Goal: Find specific page/section: Find specific page/section

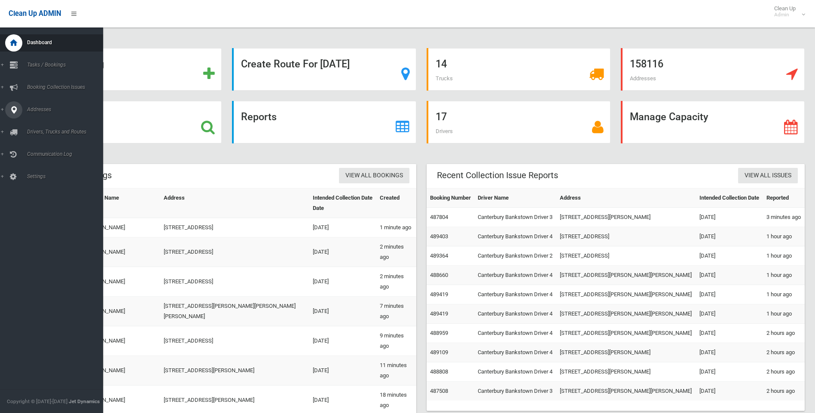
click at [37, 113] on link "Addresses" at bounding box center [55, 109] width 110 height 17
click at [46, 128] on link "All Addresses" at bounding box center [55, 125] width 110 height 12
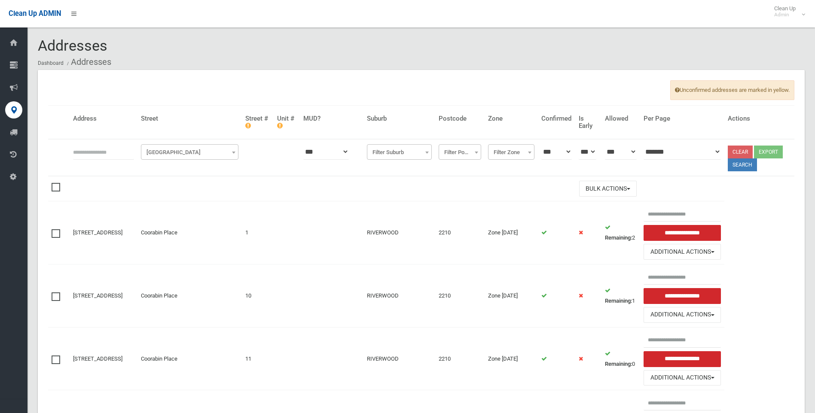
click at [115, 153] on input "text" at bounding box center [103, 152] width 61 height 16
type input "***"
click at [198, 155] on span "Filter Street" at bounding box center [189, 152] width 93 height 12
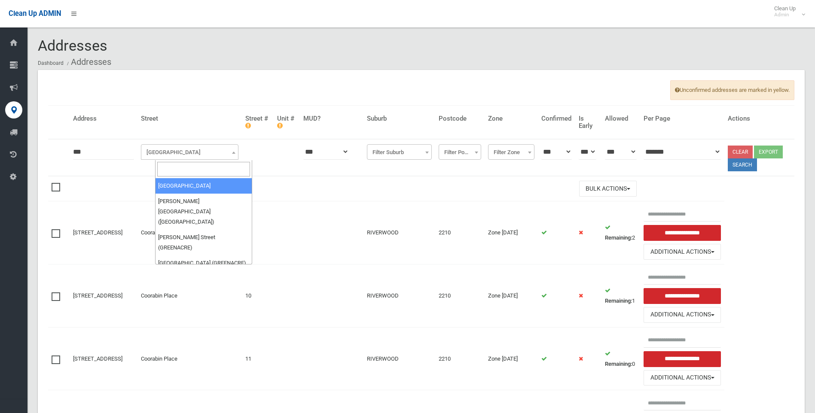
click at [189, 168] on input "search" at bounding box center [203, 169] width 93 height 15
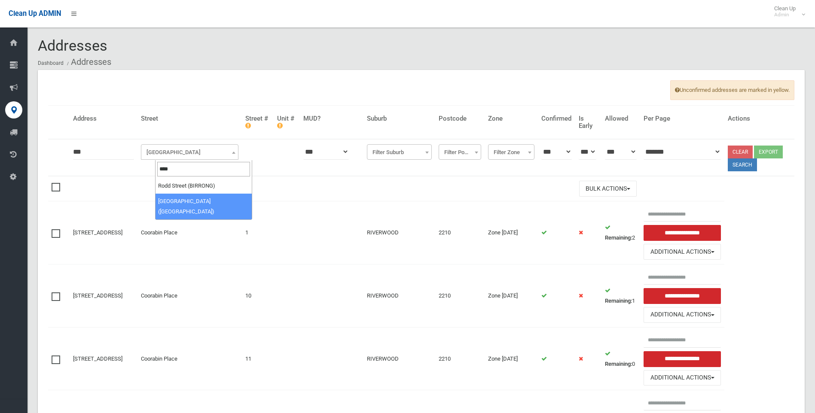
type input "****"
select select "****"
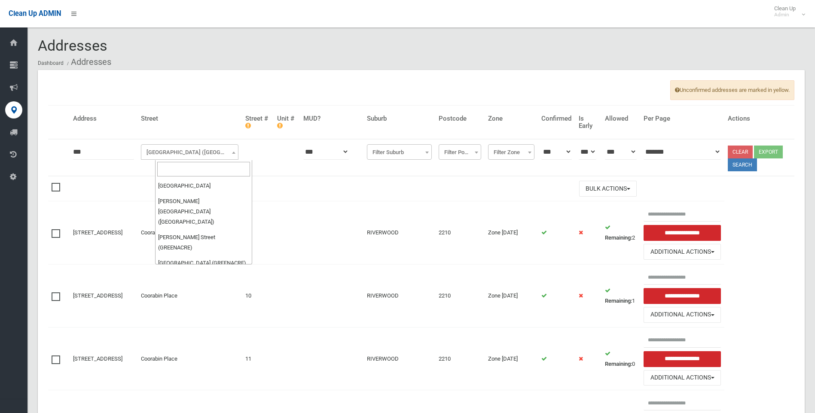
scroll to position [29520, 0]
click at [220, 172] on input "search" at bounding box center [203, 169] width 93 height 15
click at [278, 179] on td "Bulk Actions" at bounding box center [355, 188] width 570 height 25
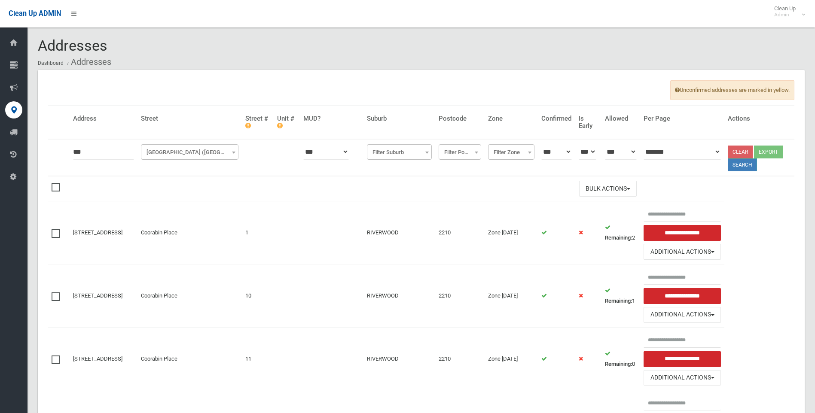
click at [739, 166] on button "Search" at bounding box center [742, 164] width 29 height 13
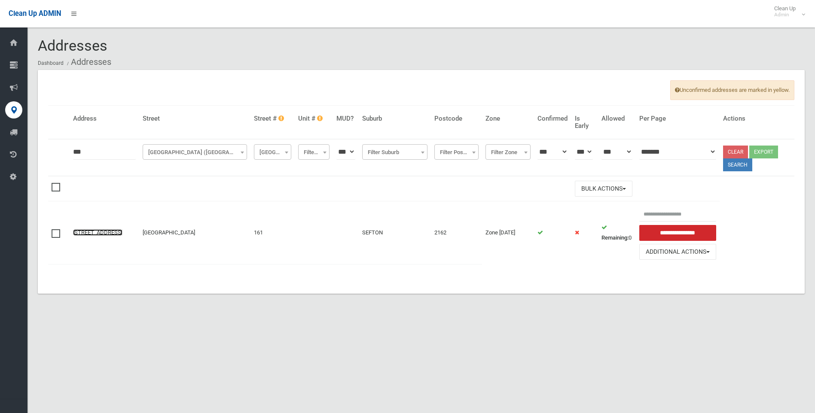
click at [105, 229] on link "[STREET_ADDRESS]" at bounding box center [97, 232] width 49 height 6
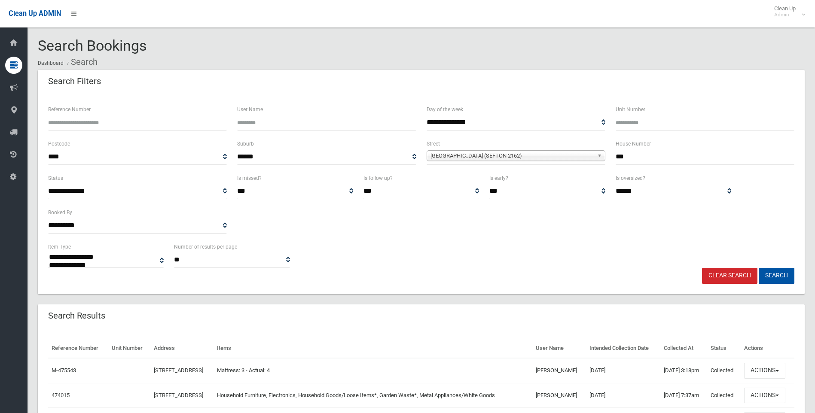
select select
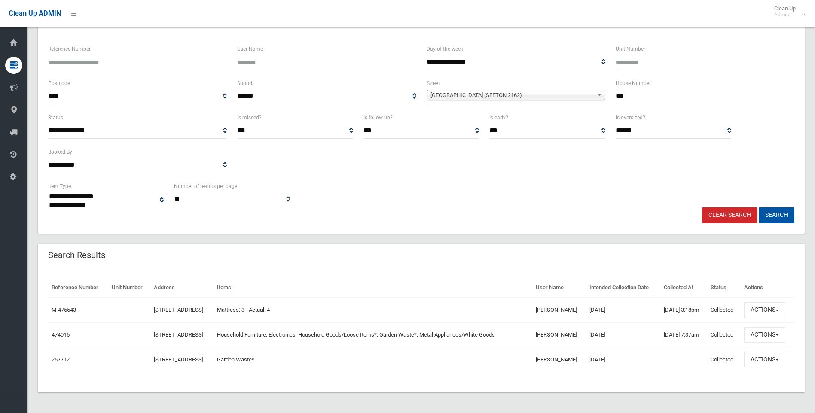
scroll to position [85, 0]
drag, startPoint x: 774, startPoint y: 327, endPoint x: 767, endPoint y: 317, distance: 13.0
click at [774, 328] on button "Actions" at bounding box center [764, 335] width 41 height 16
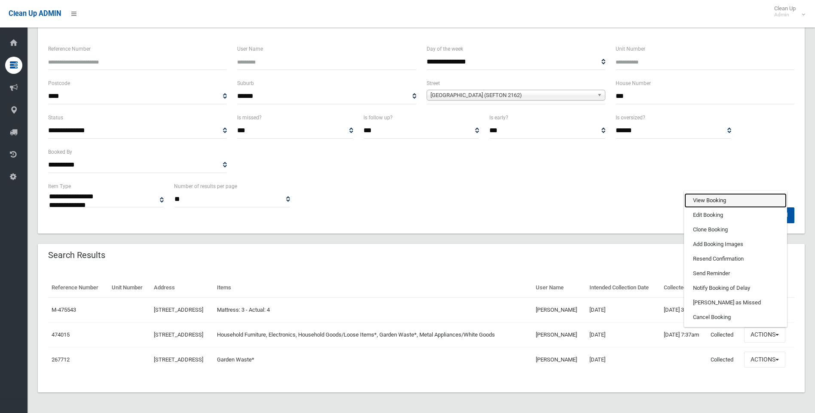
click at [723, 193] on link "View Booking" at bounding box center [735, 200] width 102 height 15
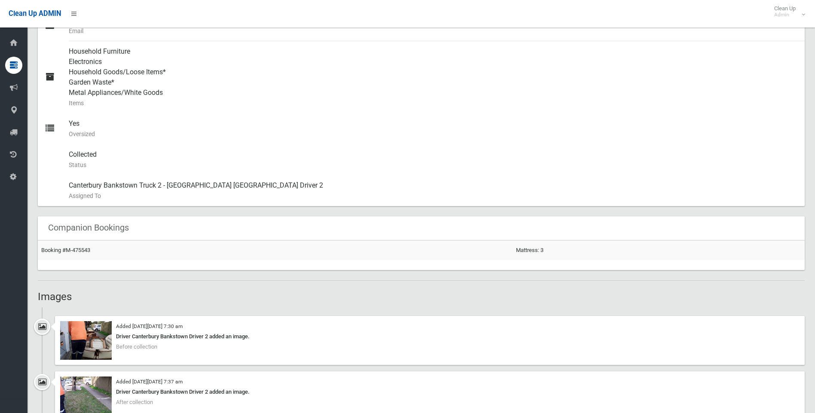
scroll to position [472, 0]
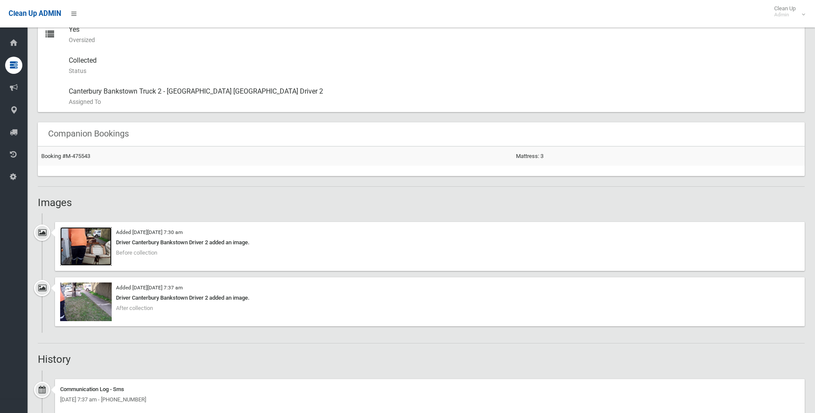
click at [85, 237] on img at bounding box center [86, 246] width 52 height 39
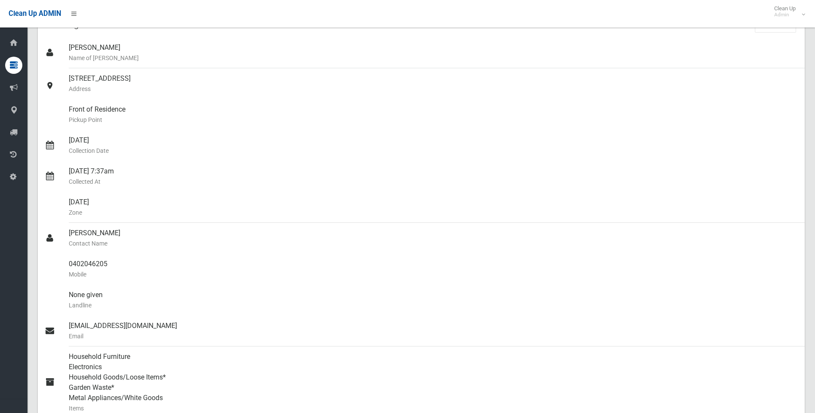
scroll to position [0, 0]
